Goal: Transaction & Acquisition: Book appointment/travel/reservation

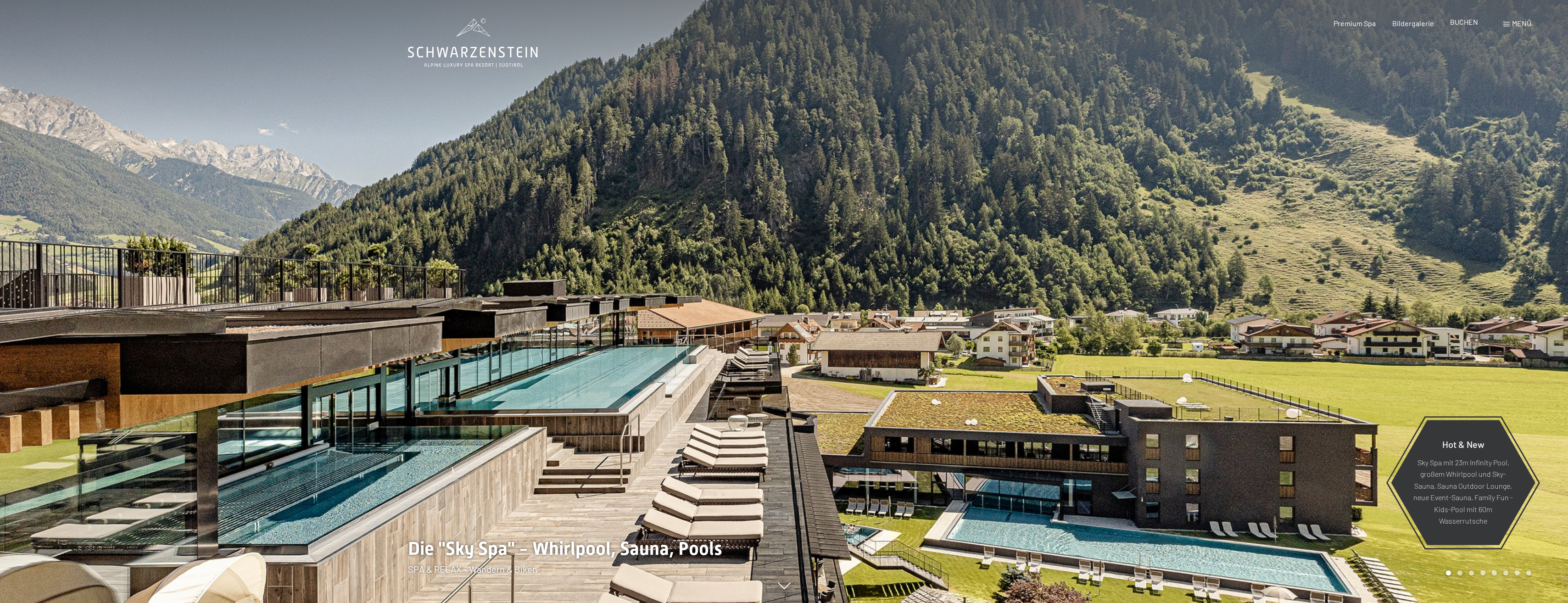
click at [1469, 23] on span "BUCHEN" at bounding box center [1464, 22] width 28 height 9
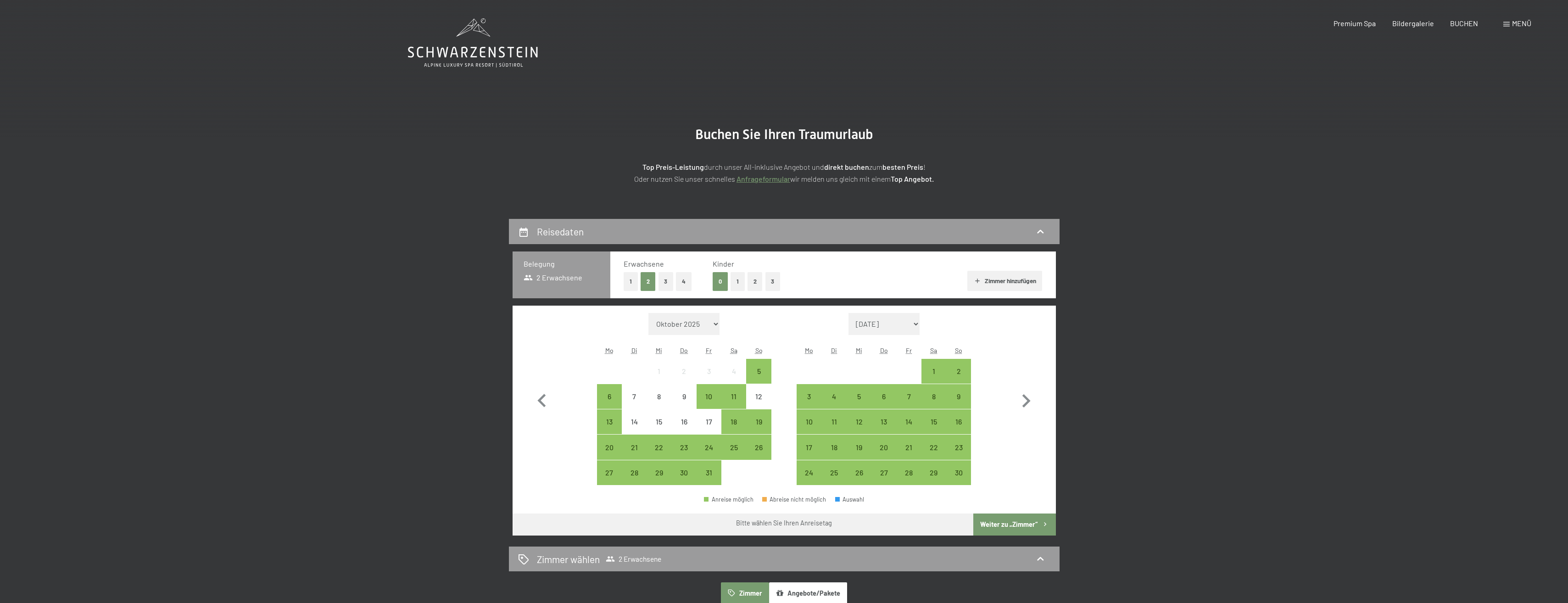
click at [750, 282] on button "2" at bounding box center [755, 281] width 15 height 19
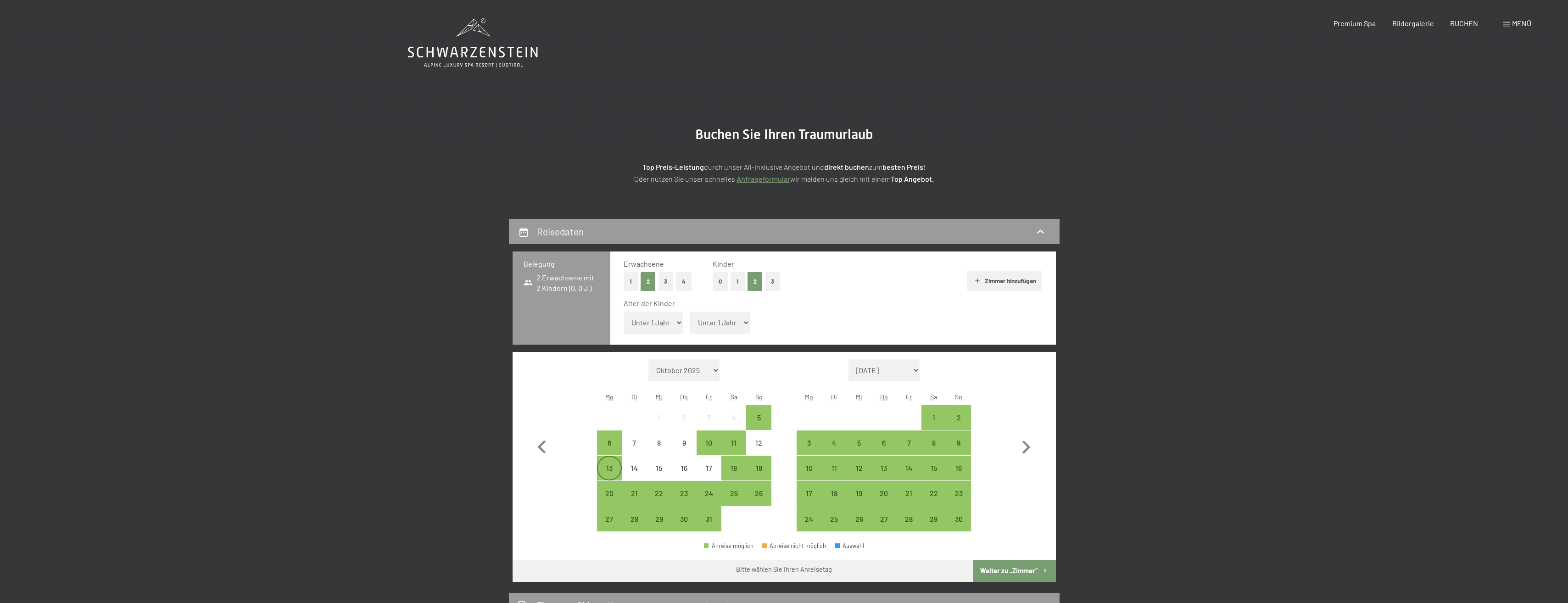
click at [608, 465] on div "13" at bounding box center [609, 476] width 23 height 23
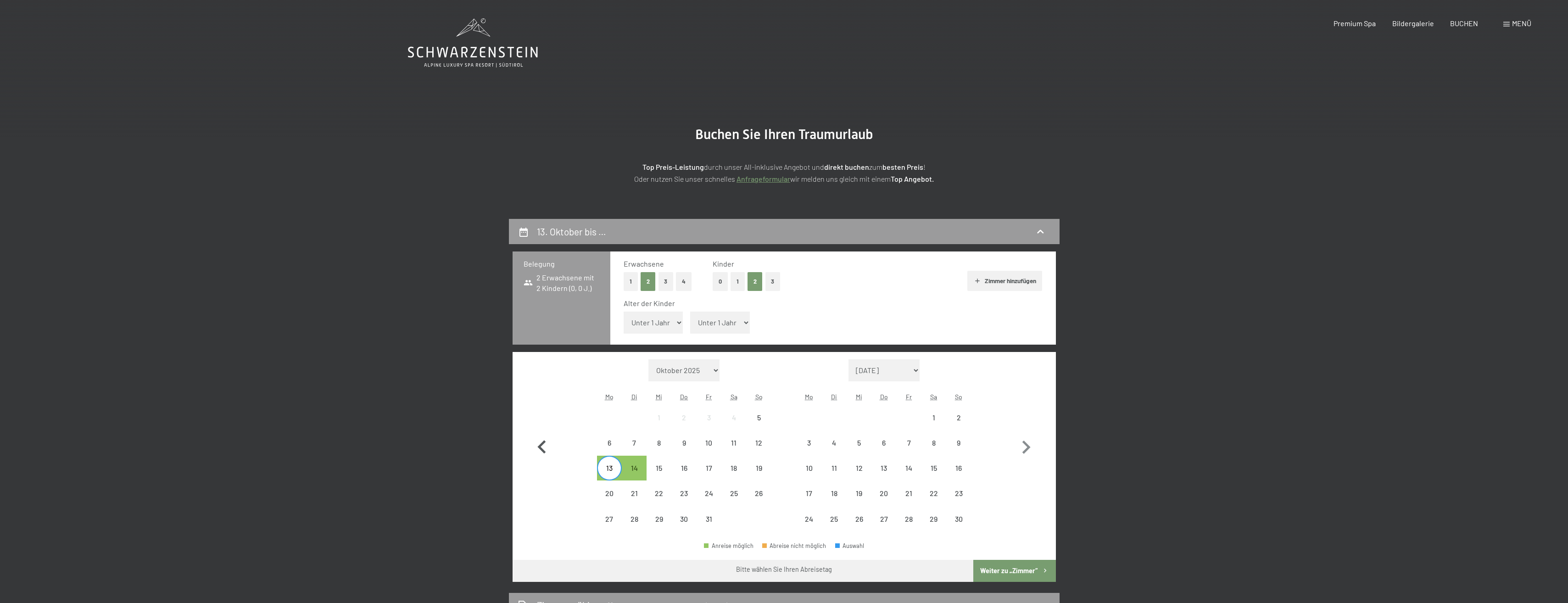
click at [543, 448] on icon "button" at bounding box center [542, 447] width 27 height 27
click at [538, 448] on icon "button" at bounding box center [542, 447] width 27 height 27
click at [611, 473] on div "13" at bounding box center [609, 476] width 23 height 23
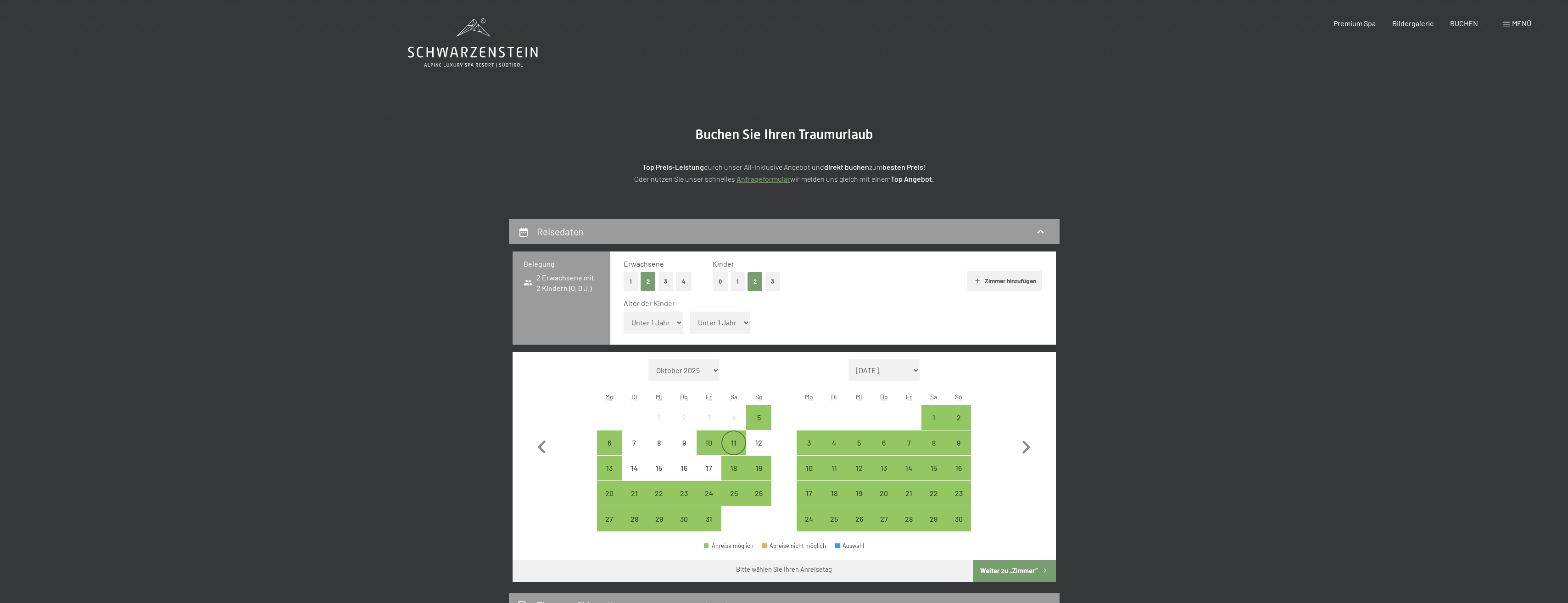
click at [738, 445] on div "11" at bounding box center [734, 450] width 23 height 23
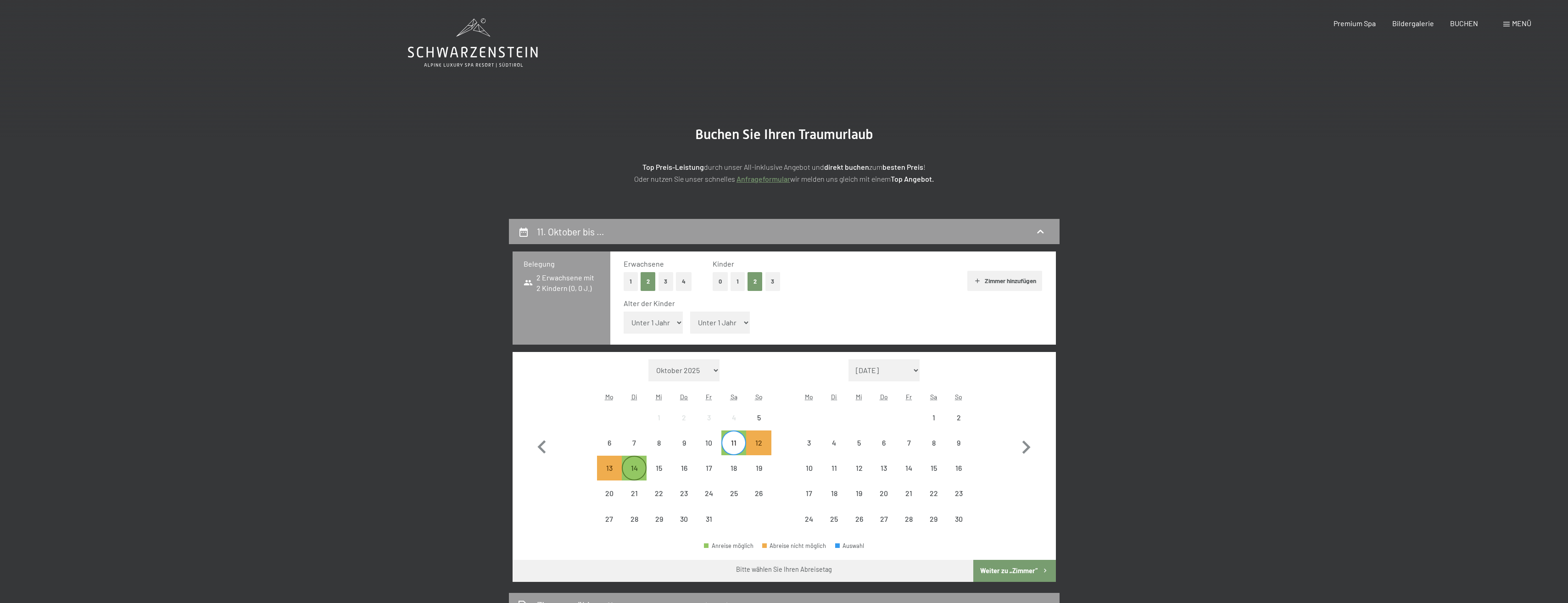
click at [631, 468] on div "14" at bounding box center [634, 476] width 23 height 23
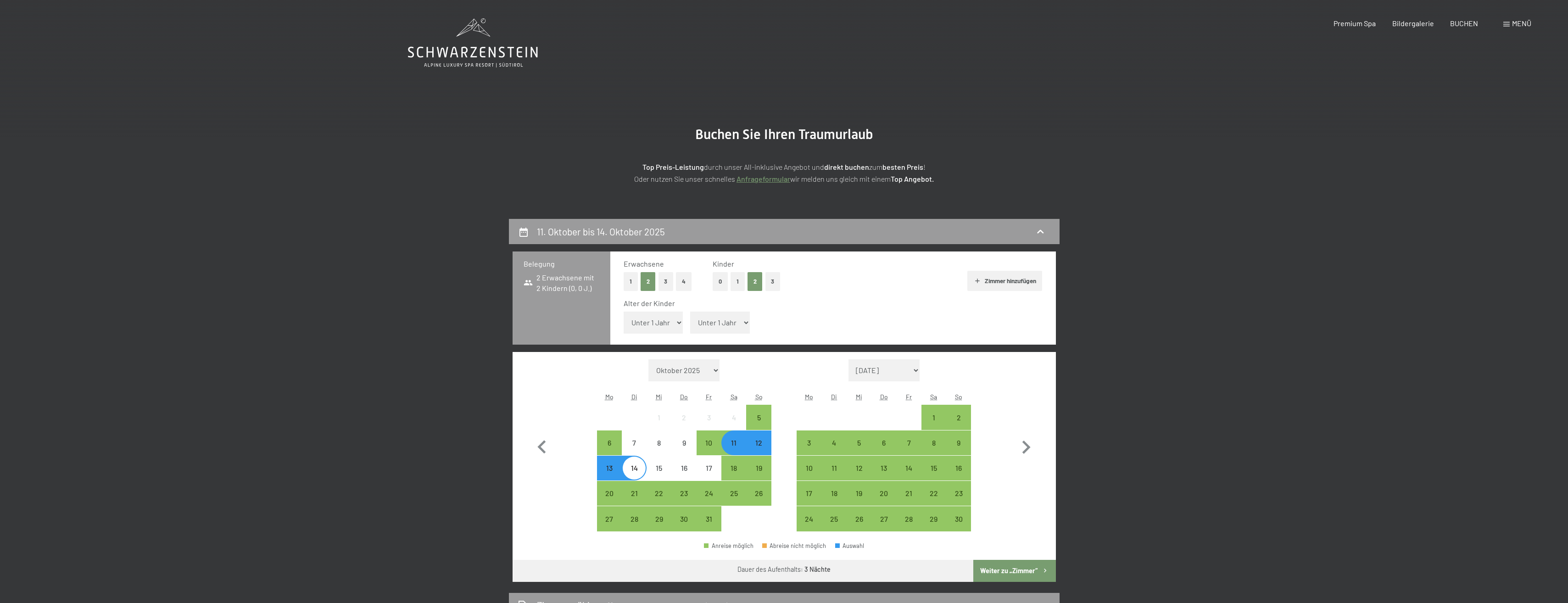
click at [1008, 571] on button "Weiter zu „Zimmer“" at bounding box center [1014, 571] width 82 height 22
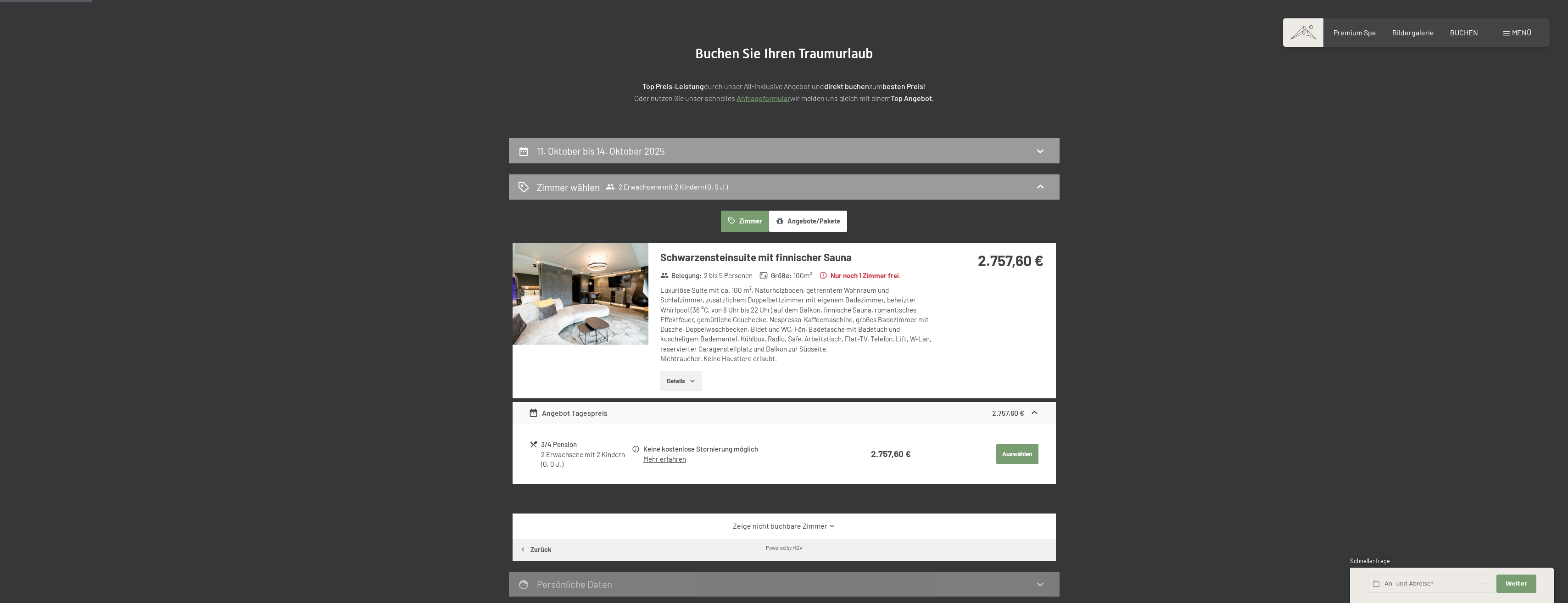
scroll to position [81, 0]
